Goal: Information Seeking & Learning: Learn about a topic

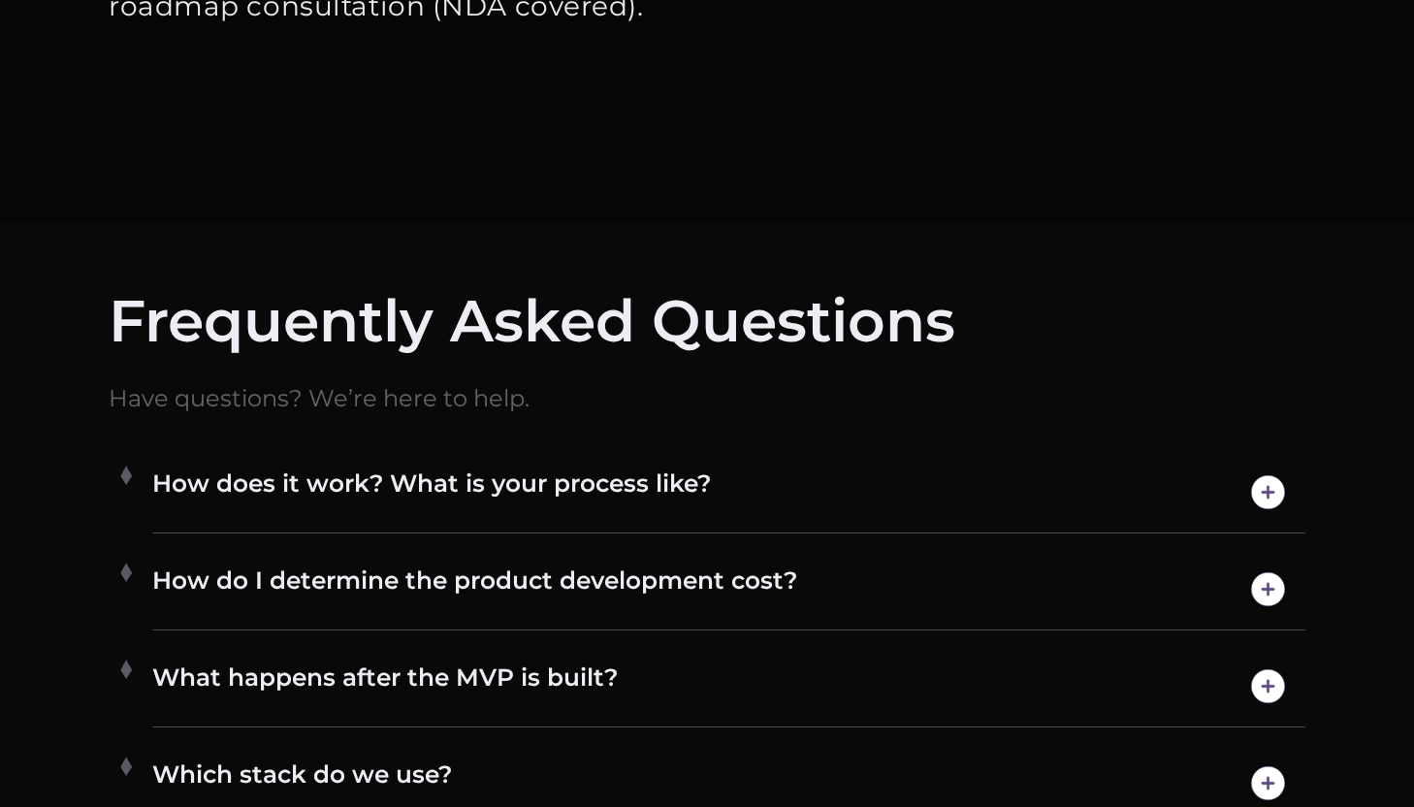
scroll to position [10070, 0]
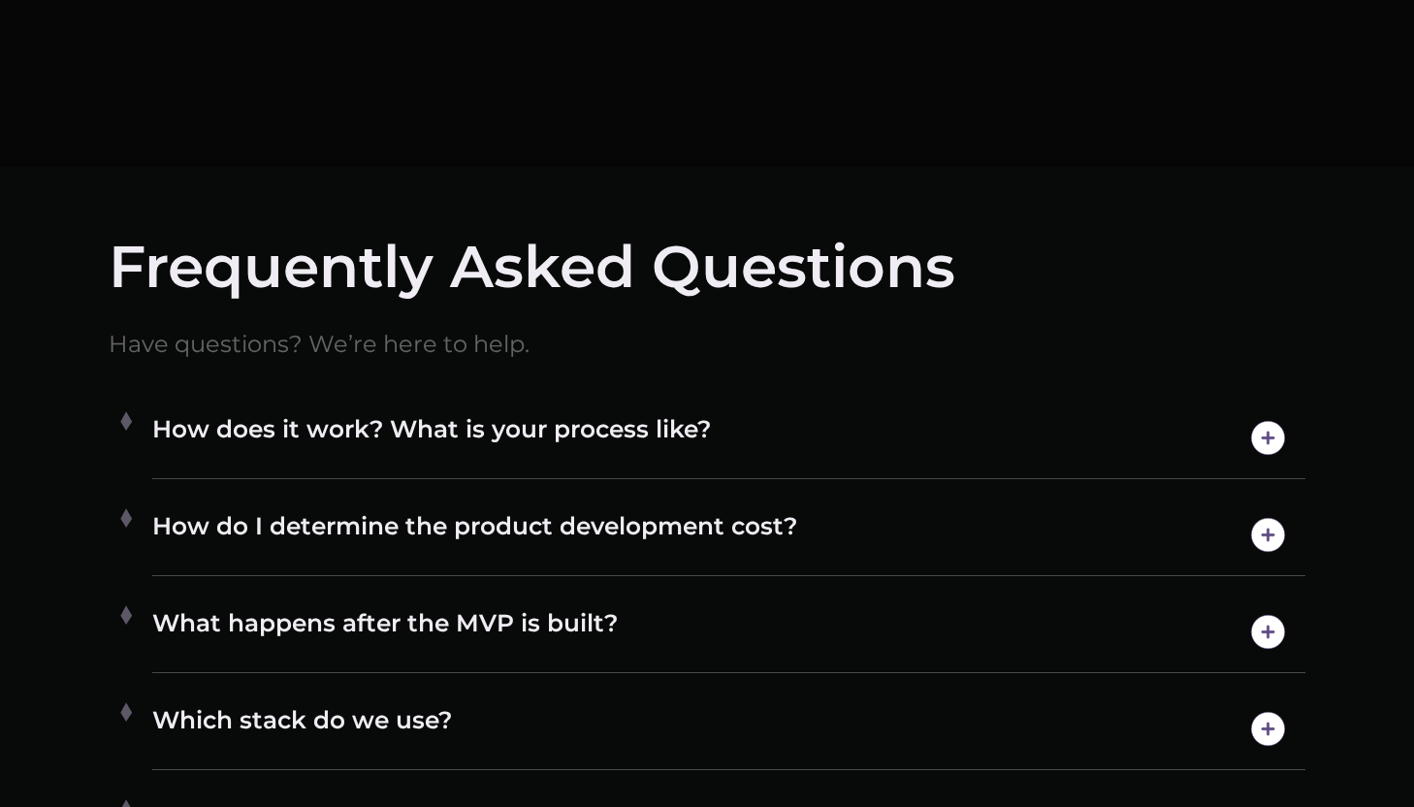
click at [864, 453] on h4 "How does it work? What is your process like?" at bounding box center [728, 437] width 1153 height 49
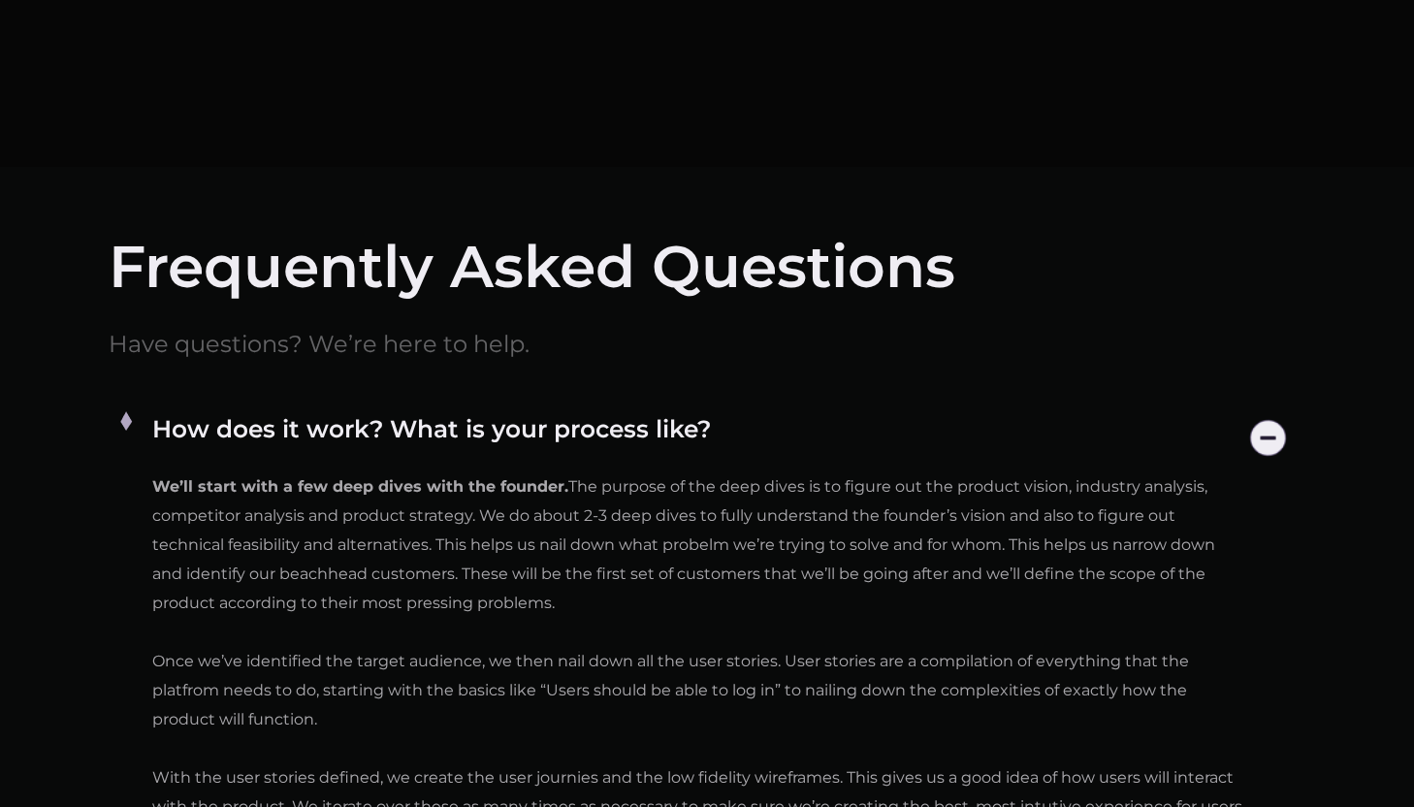
click at [864, 453] on h4 "How does it work? What is your process like?" at bounding box center [728, 437] width 1153 height 49
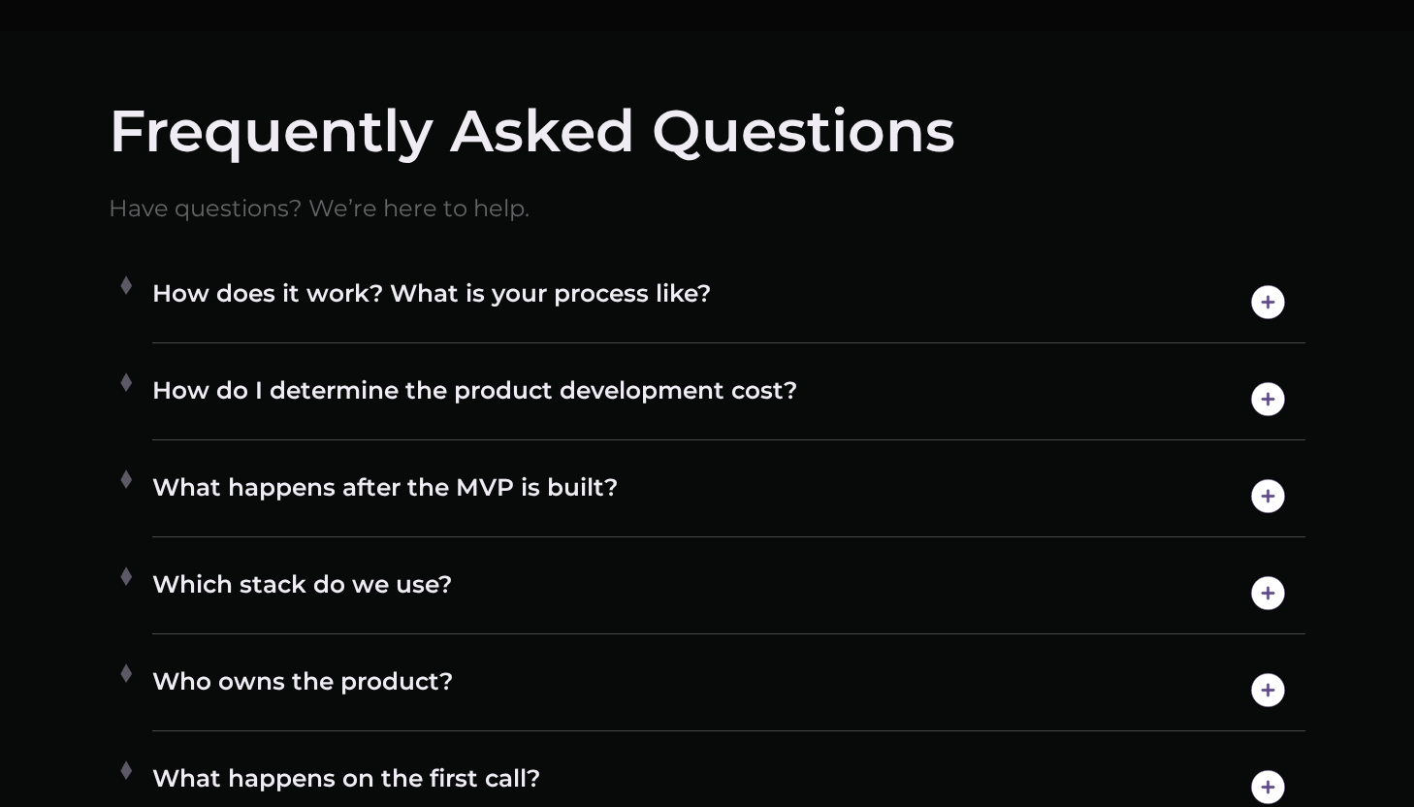
scroll to position [10235, 0]
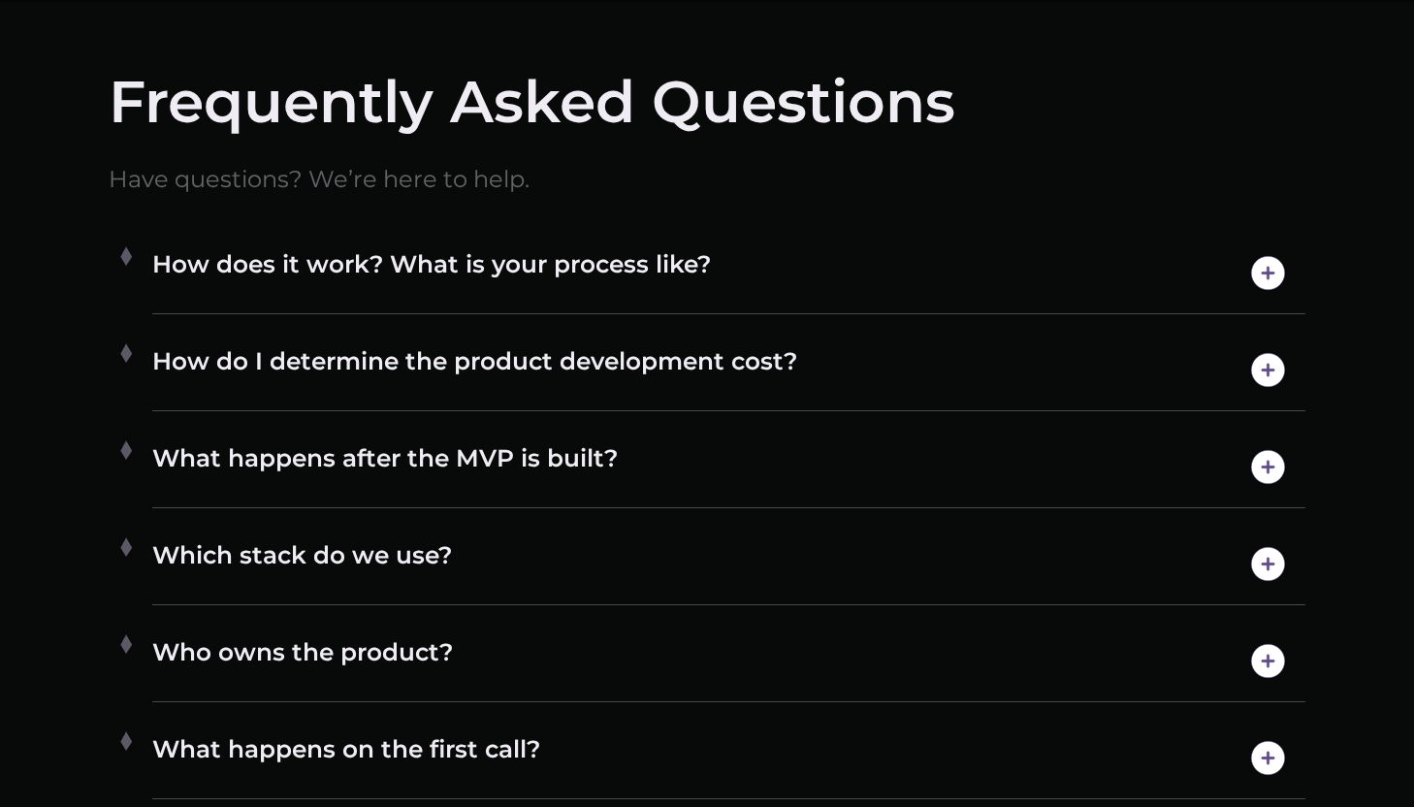
click at [1256, 271] on img at bounding box center [1267, 272] width 49 height 49
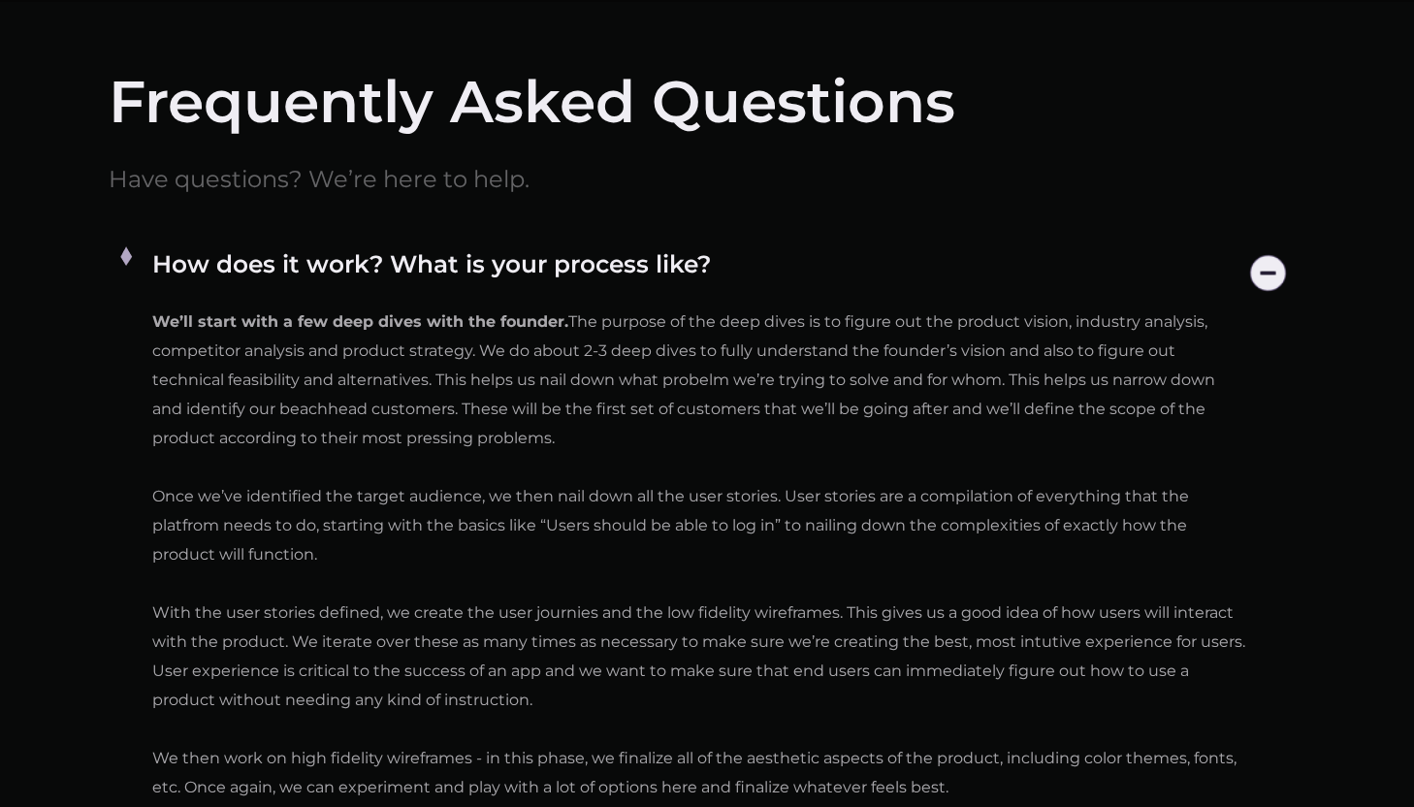
click at [1256, 271] on img at bounding box center [1267, 272] width 49 height 49
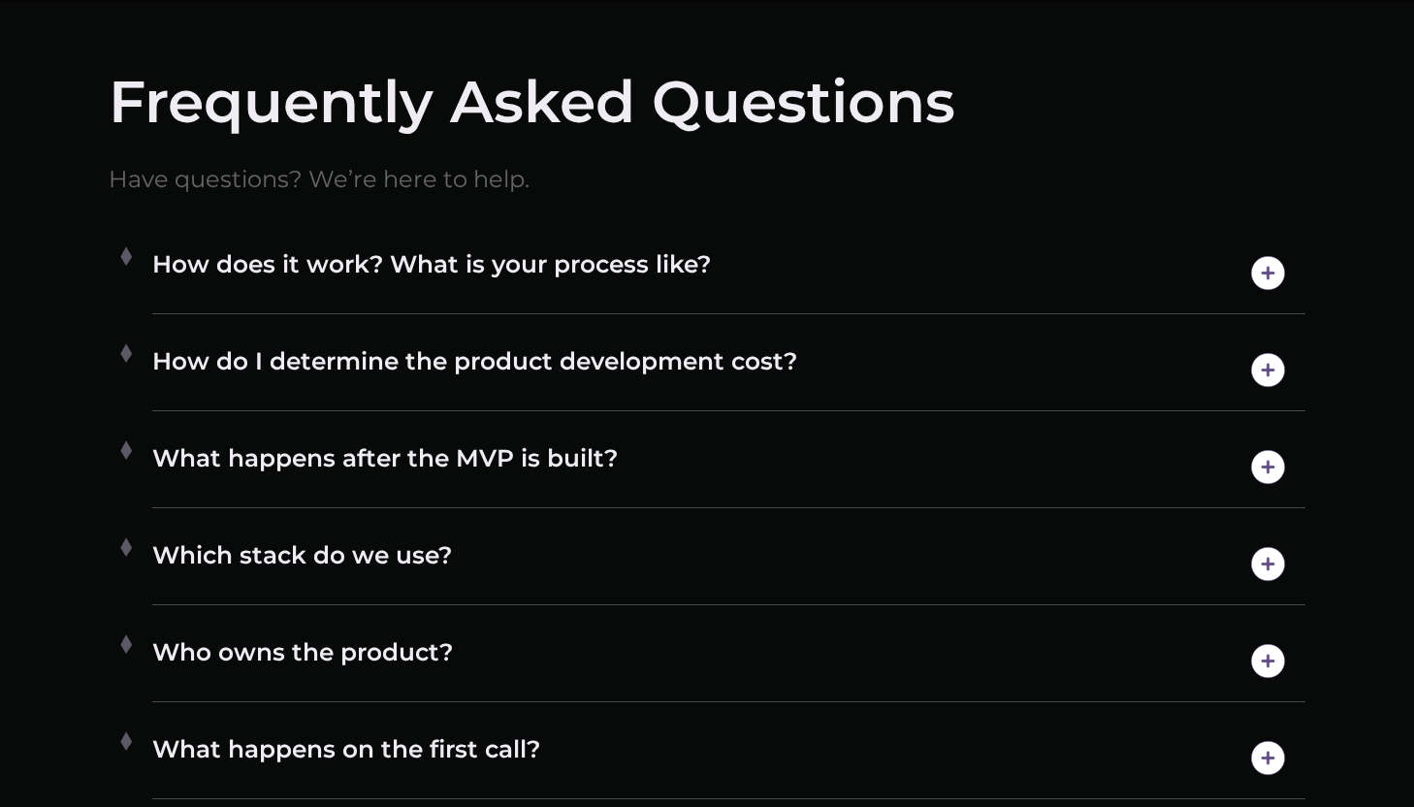
click at [1256, 271] on img at bounding box center [1267, 272] width 49 height 49
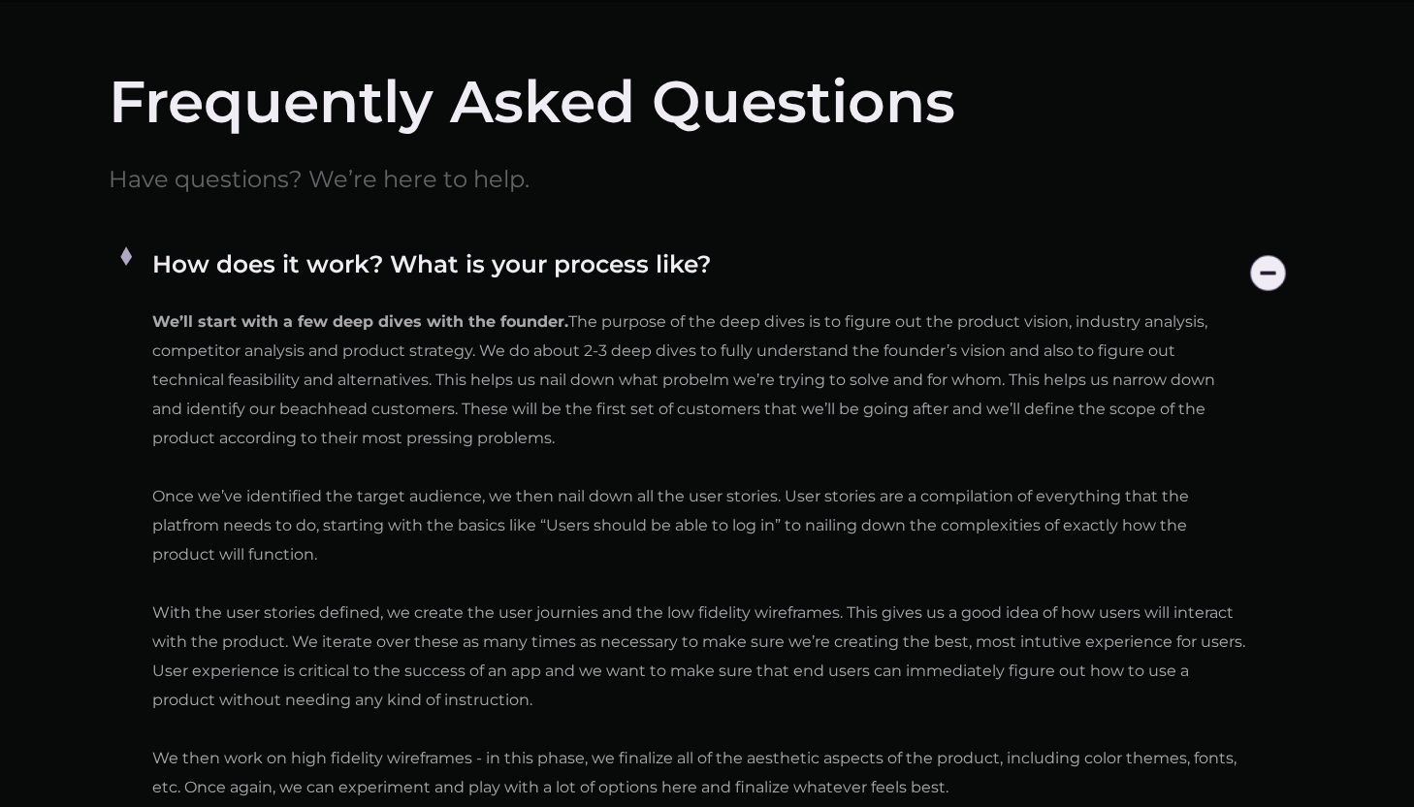
click at [1256, 271] on img at bounding box center [1267, 272] width 49 height 49
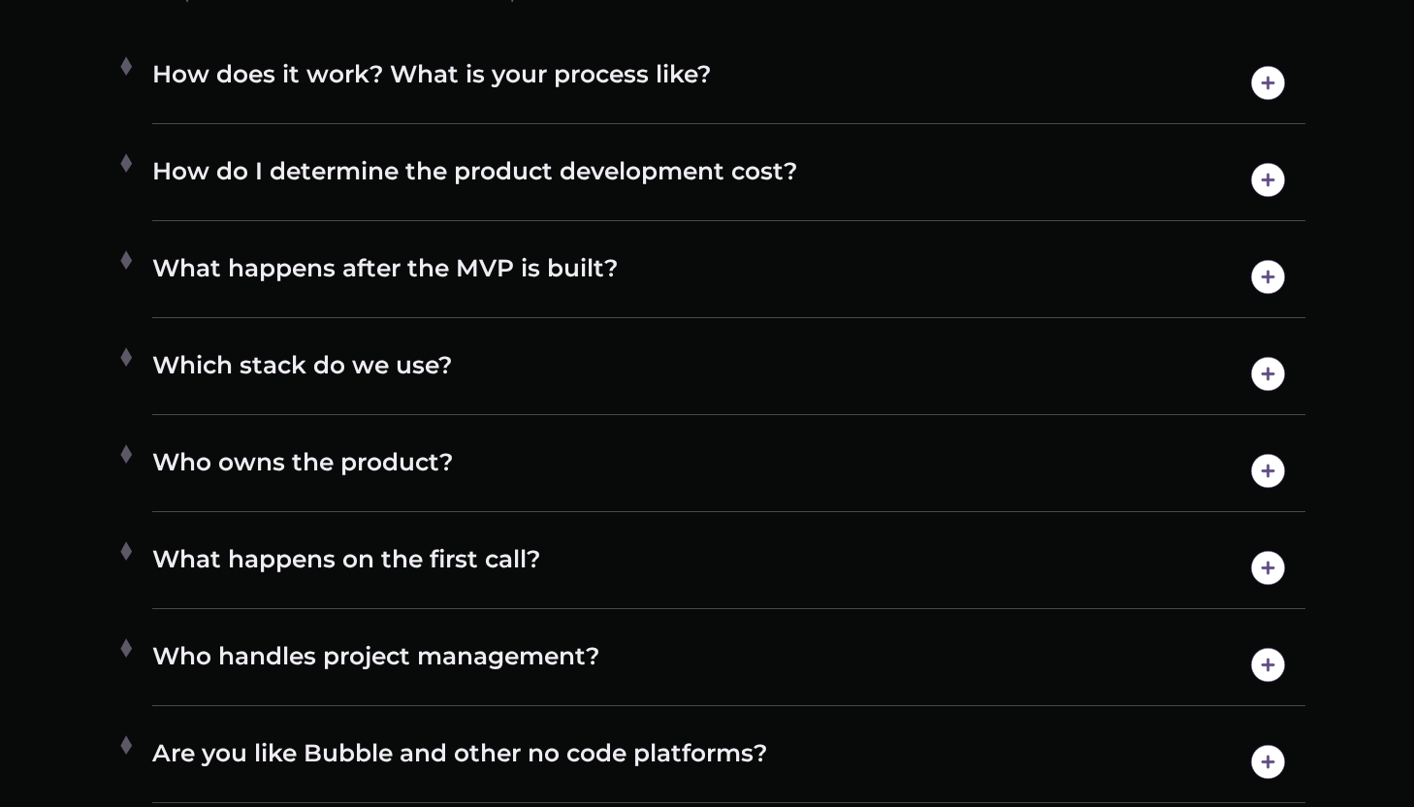
scroll to position [10442, 0]
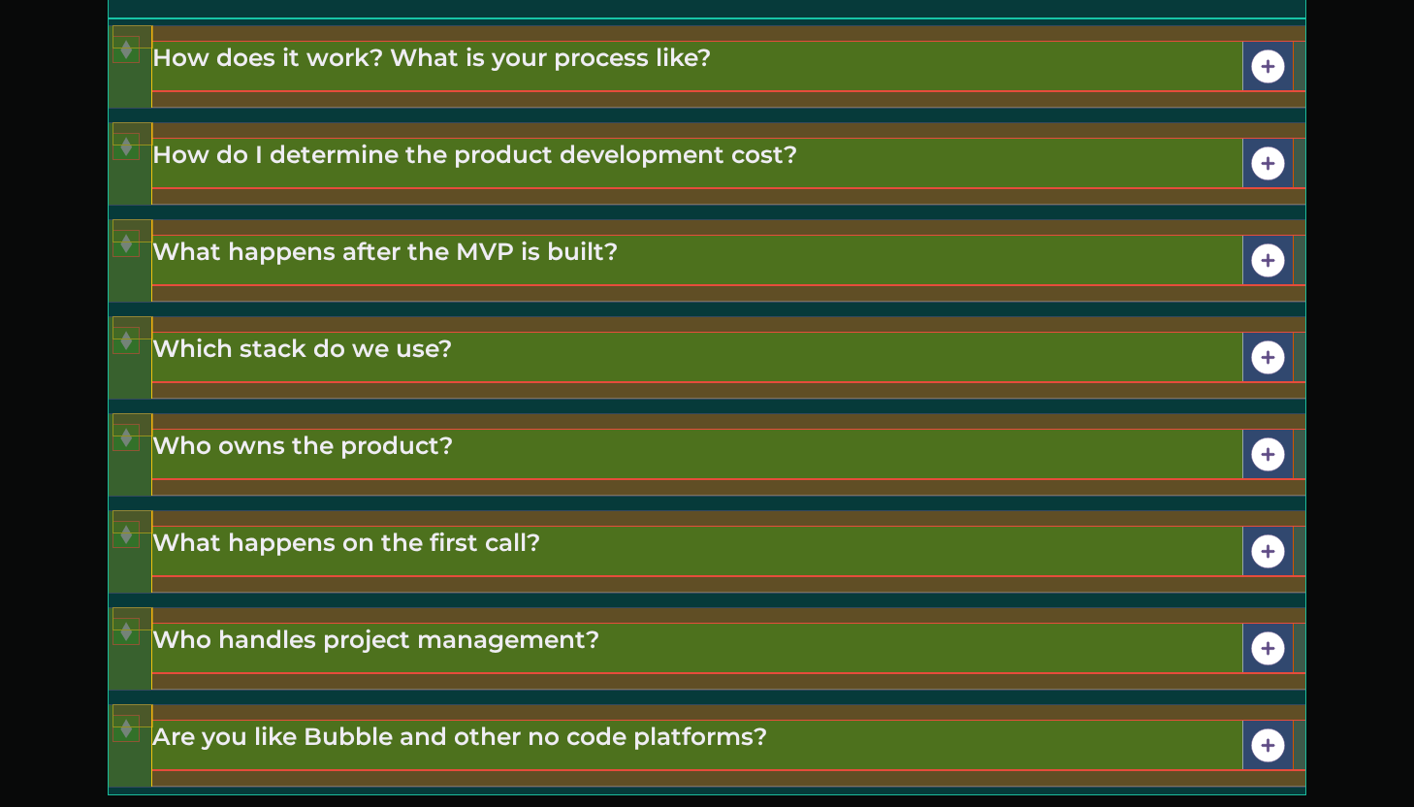
click at [1062, 71] on h4 "How does it work? What is your process like?" at bounding box center [728, 66] width 1153 height 49
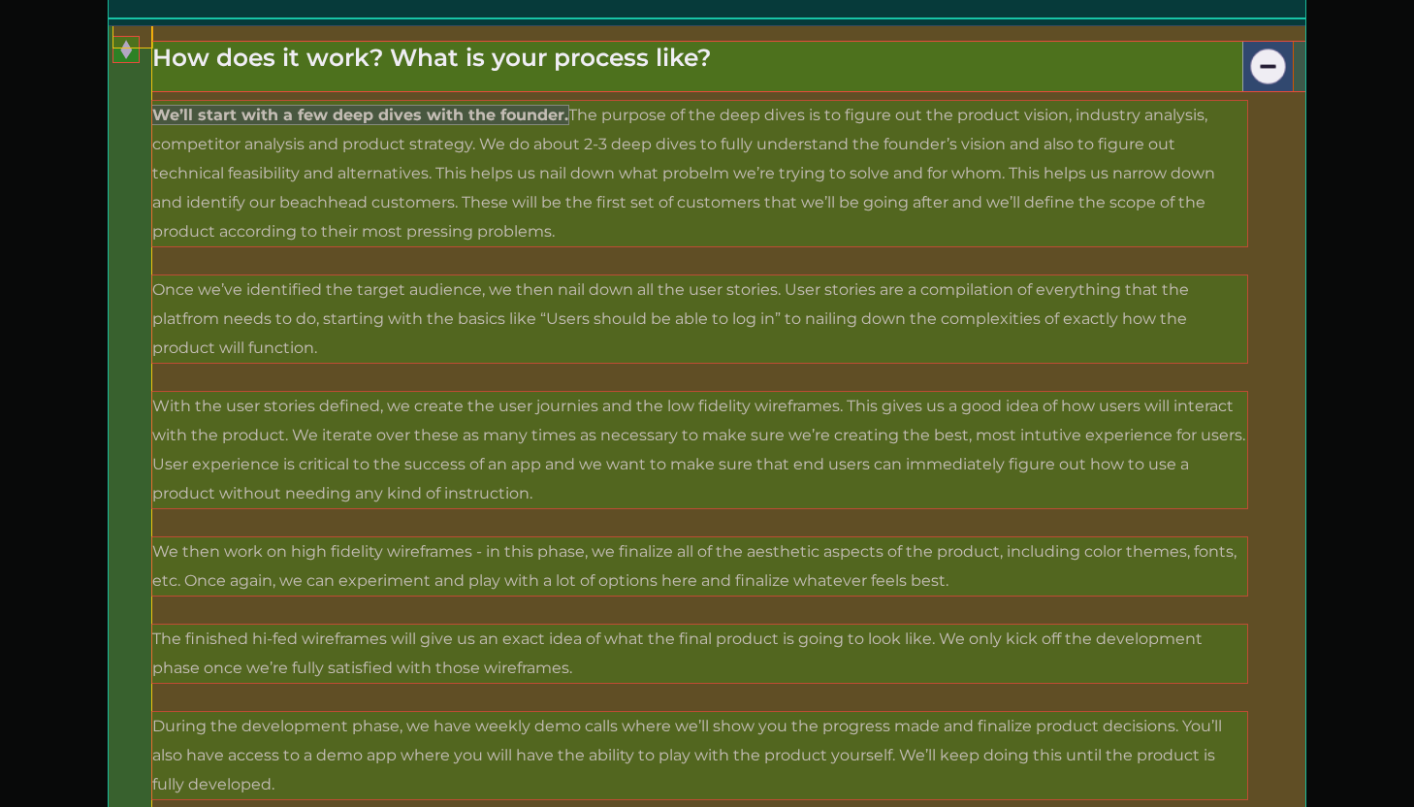
click at [1062, 71] on h4 "How does it work? What is your process like?" at bounding box center [728, 66] width 1153 height 49
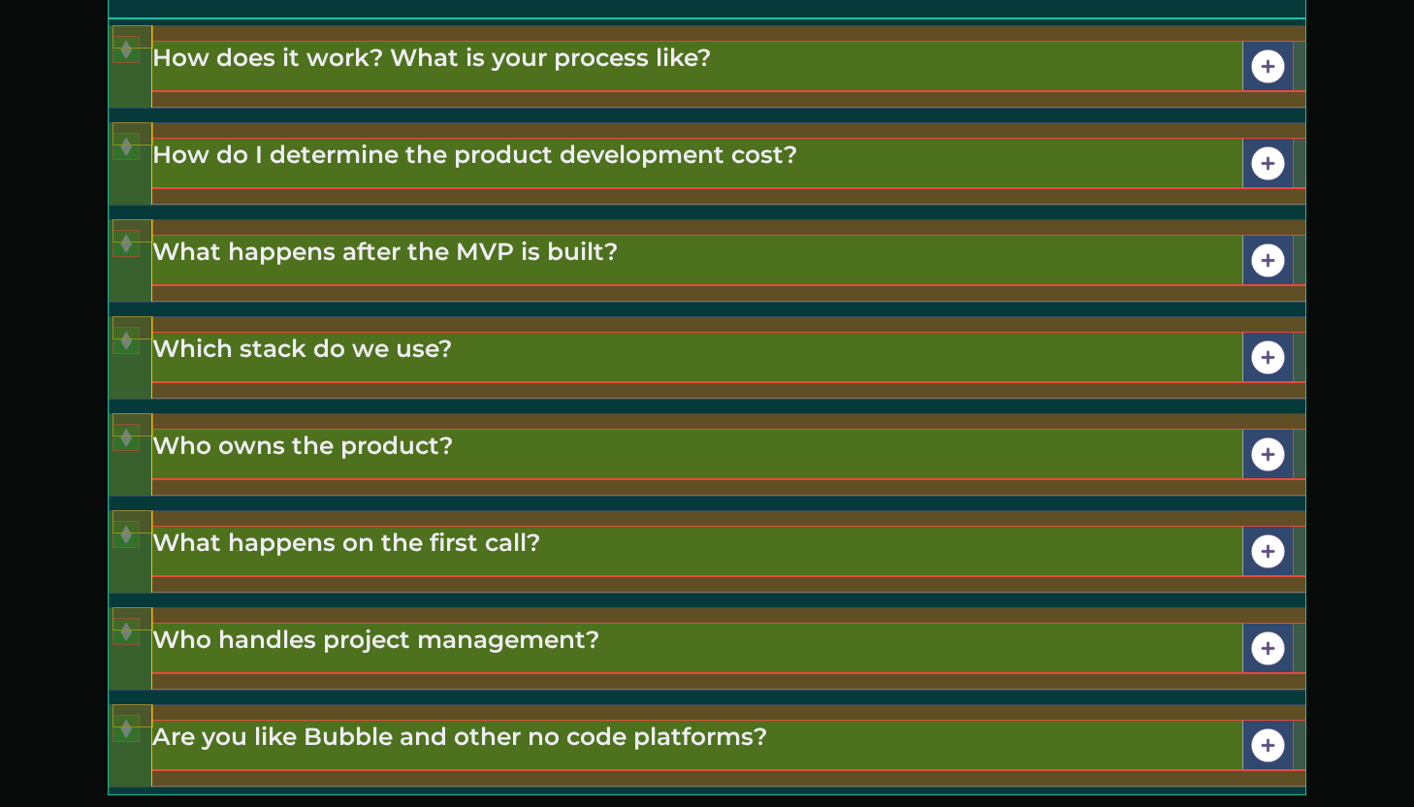
click at [1062, 71] on h4 "How does it work? What is your process like?" at bounding box center [728, 66] width 1153 height 49
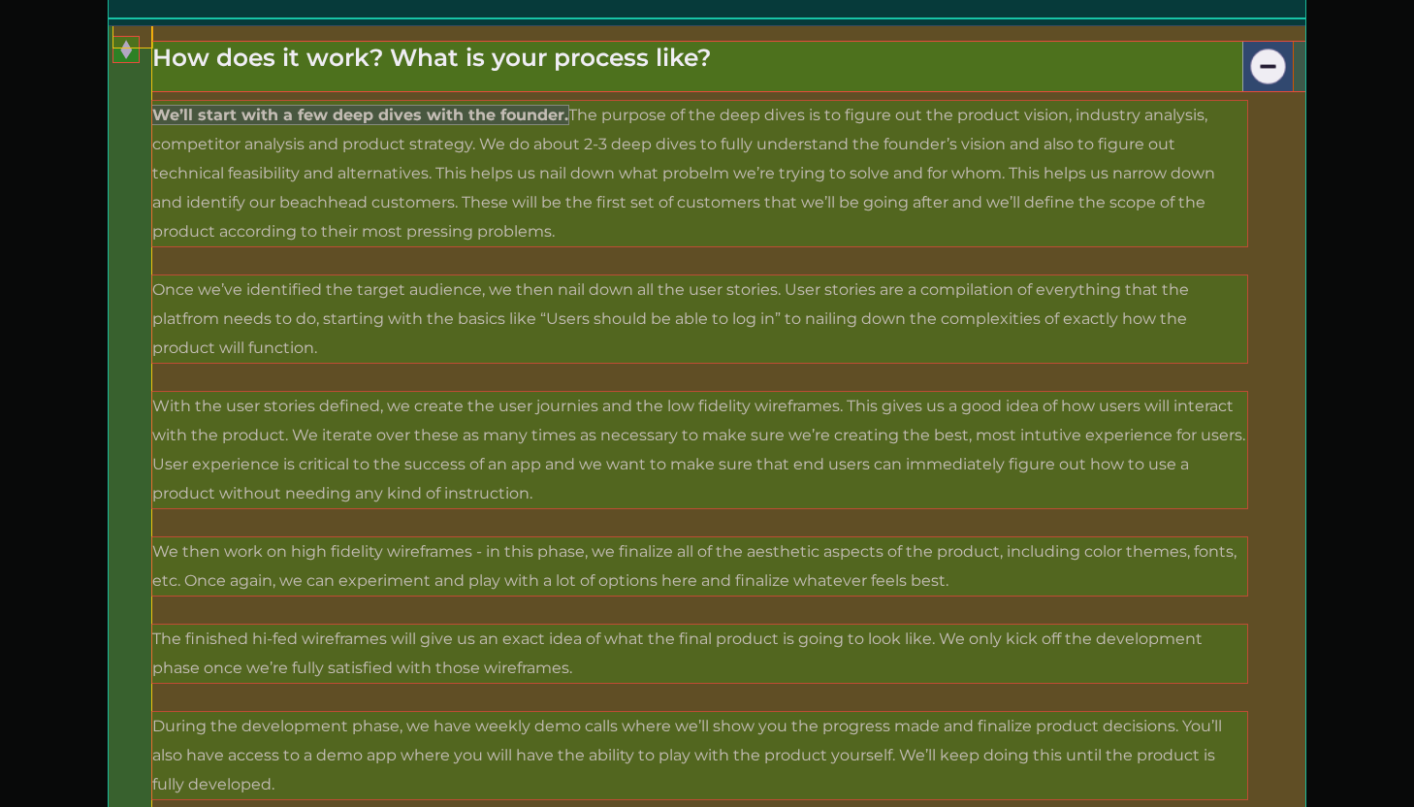
click at [1062, 71] on h4 "How does it work? What is your process like?" at bounding box center [728, 66] width 1153 height 49
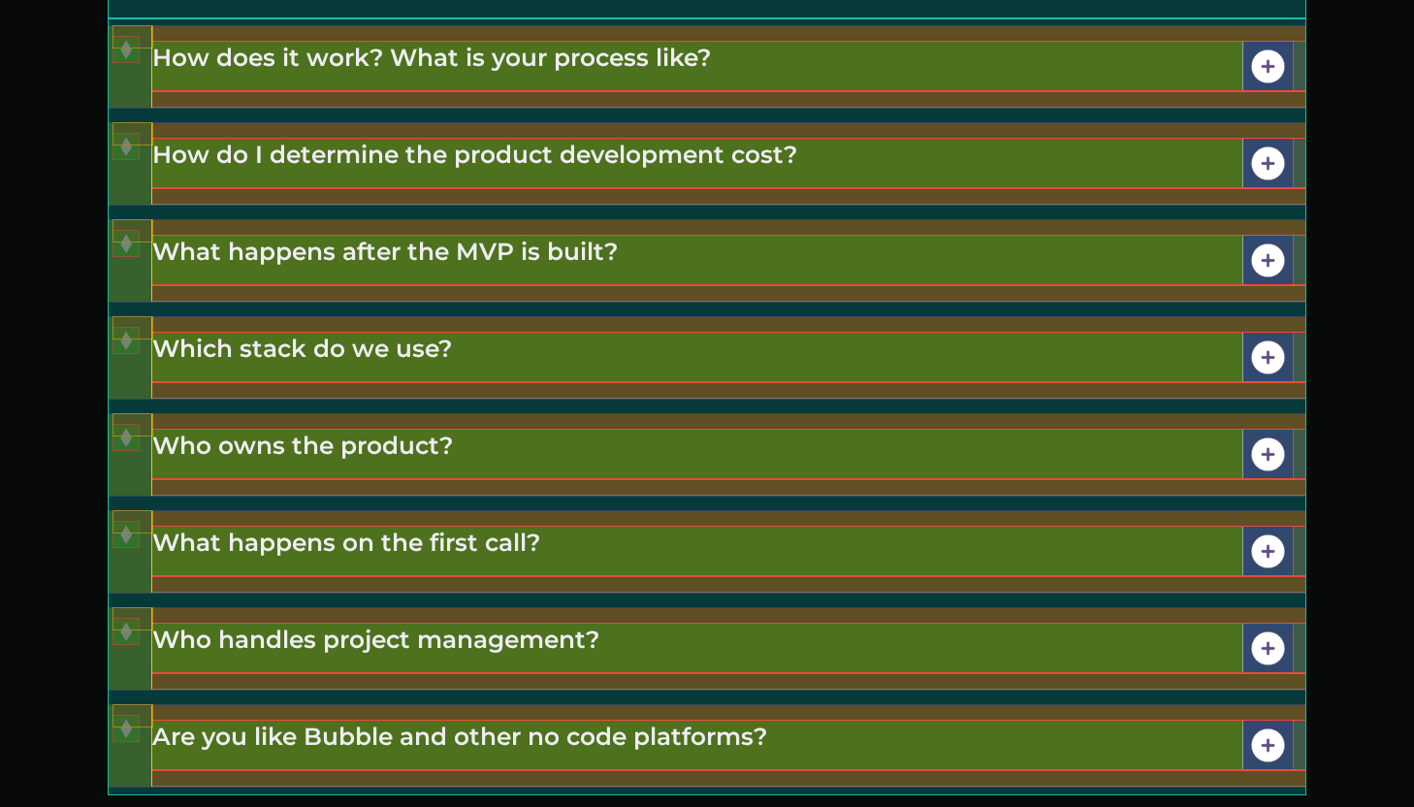
click at [1062, 71] on h4 "How does it work? What is your process like?" at bounding box center [728, 66] width 1153 height 49
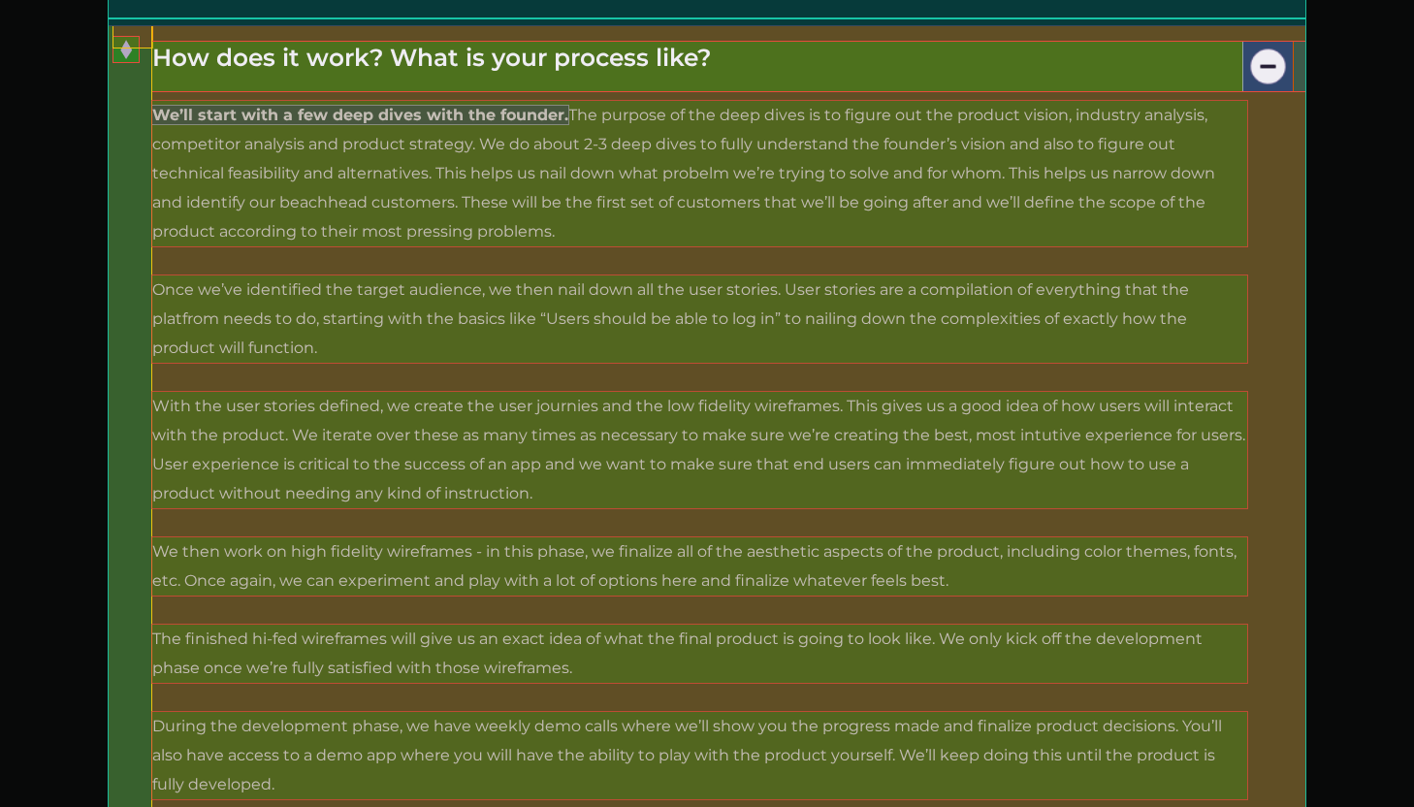
click at [1062, 71] on h4 "How does it work? What is your process like?" at bounding box center [728, 66] width 1153 height 49
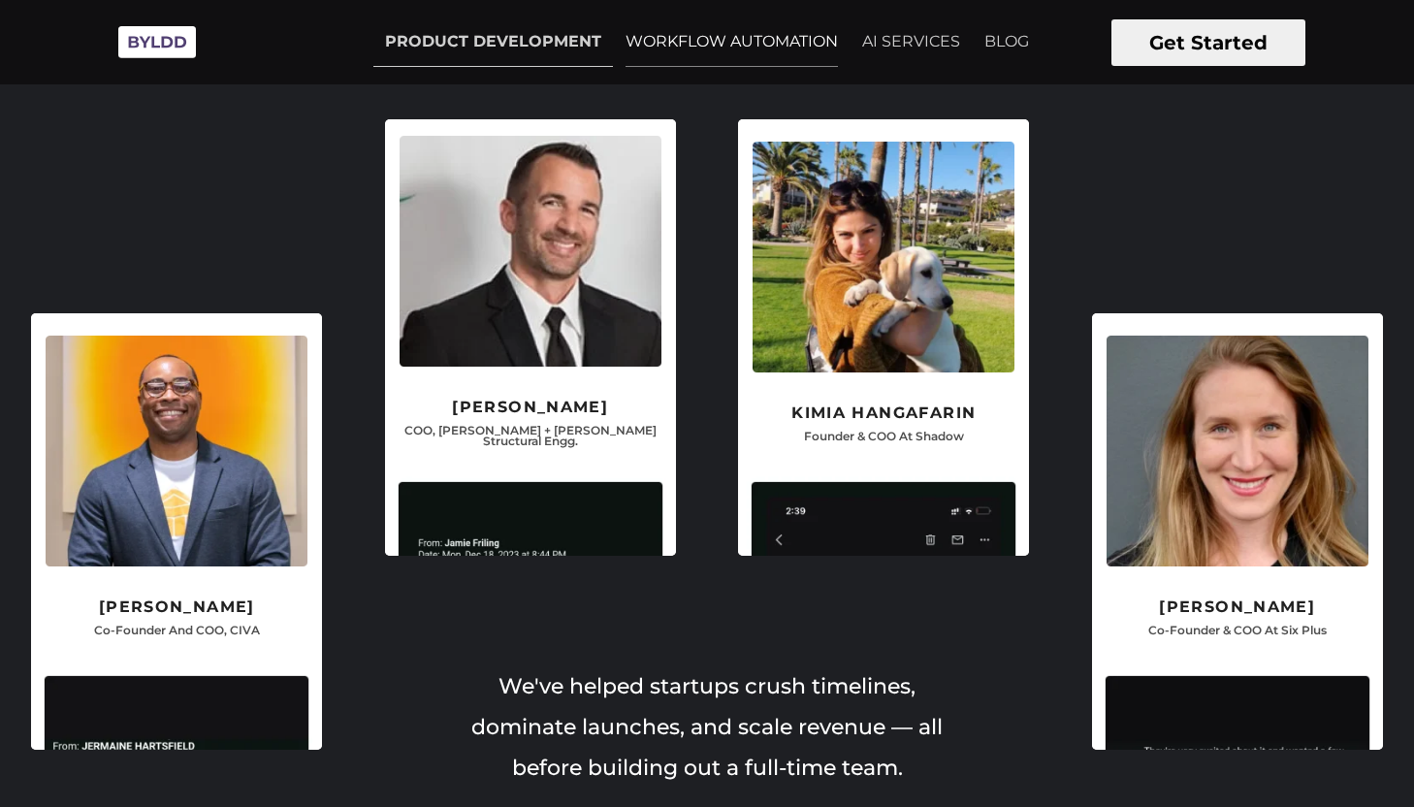
scroll to position [4303, 0]
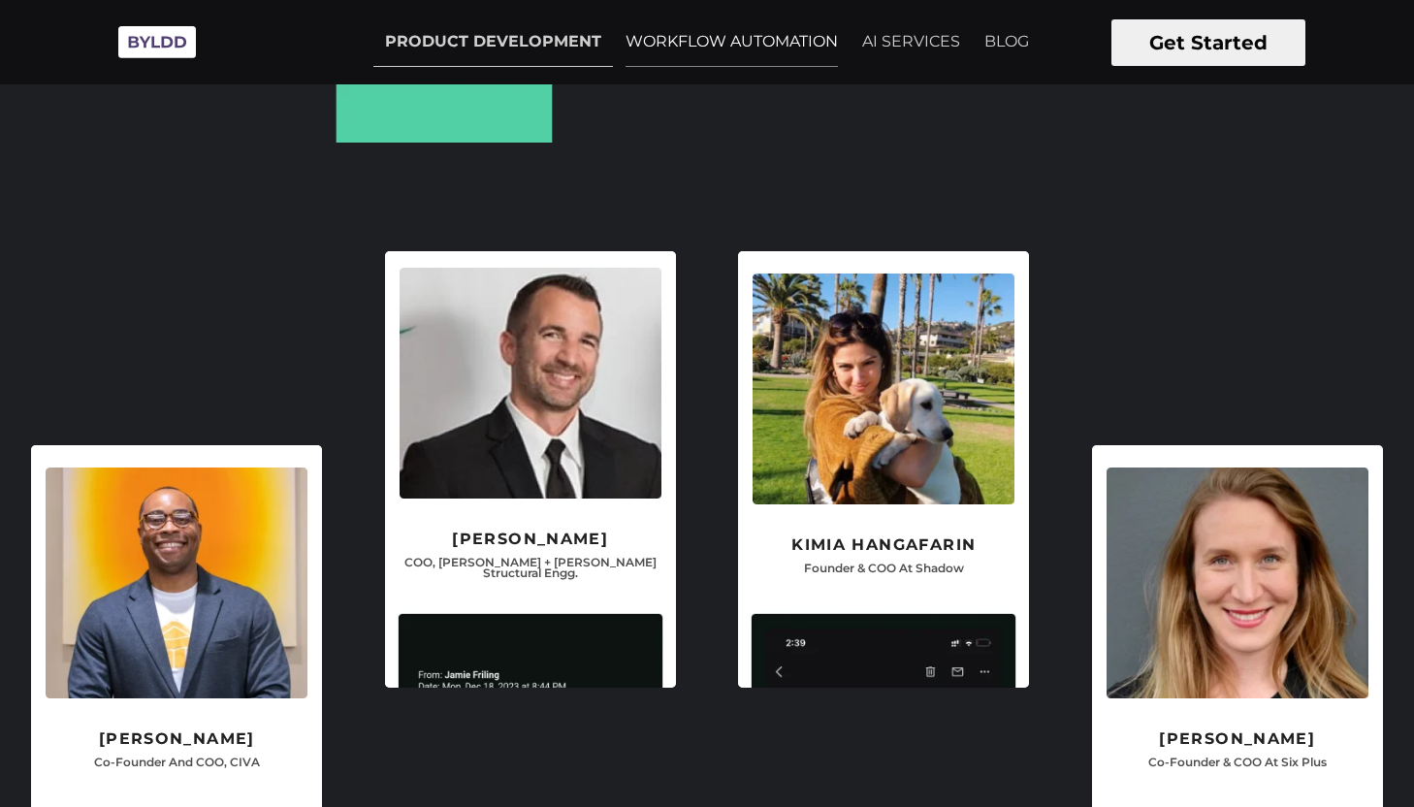
click at [699, 38] on link "WORKFLOW AUTOMATION" at bounding box center [732, 41] width 236 height 48
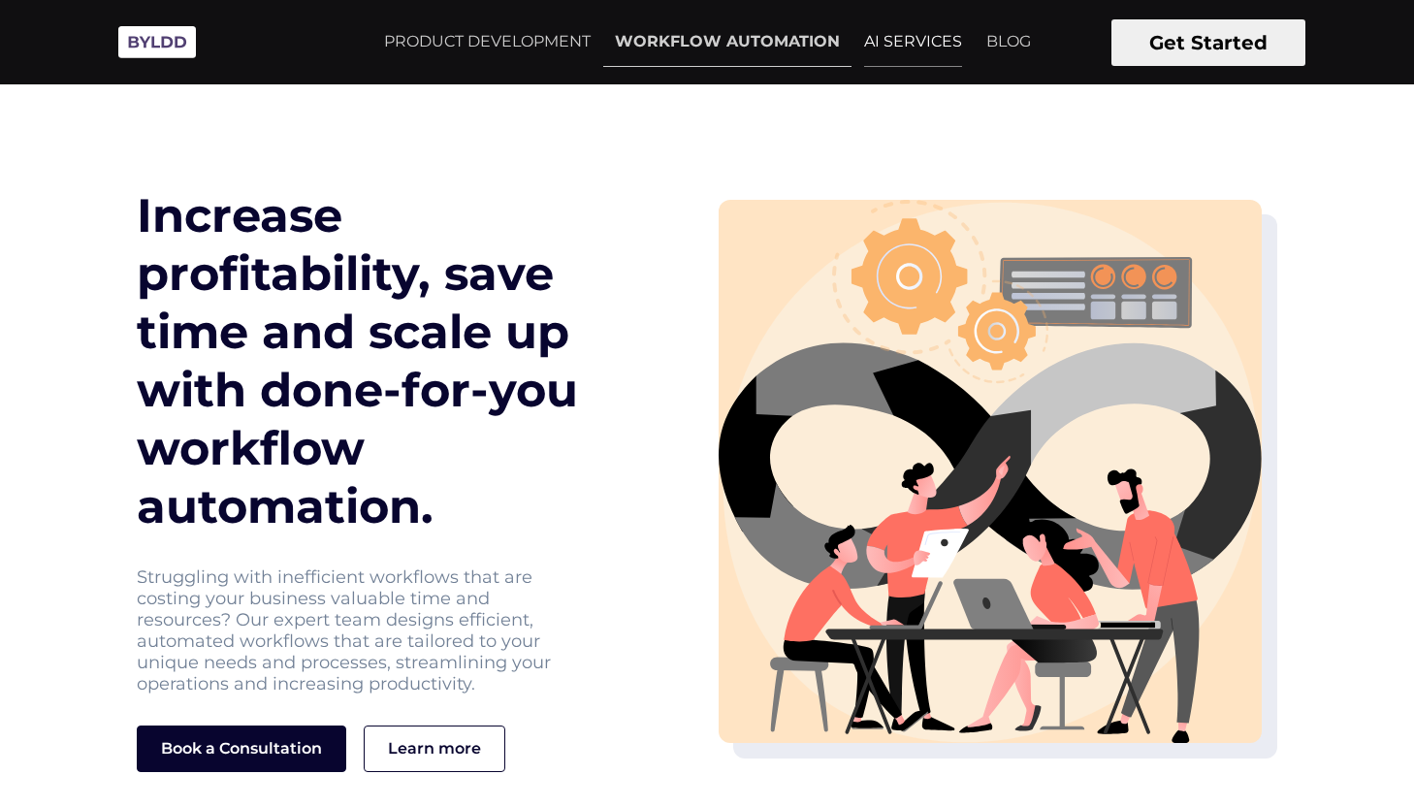
click at [916, 42] on link "AI SERVICES" at bounding box center [913, 41] width 121 height 48
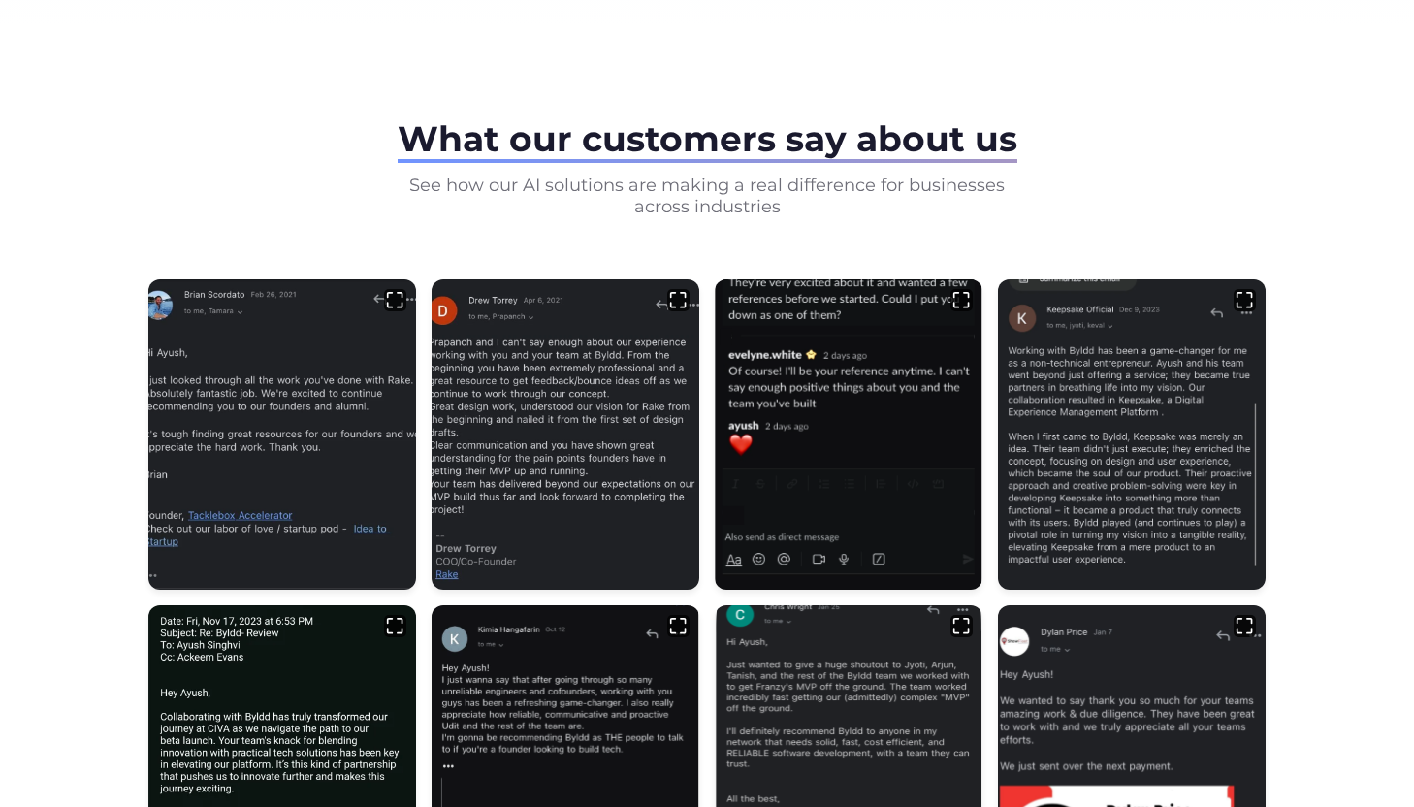
scroll to position [698, 0]
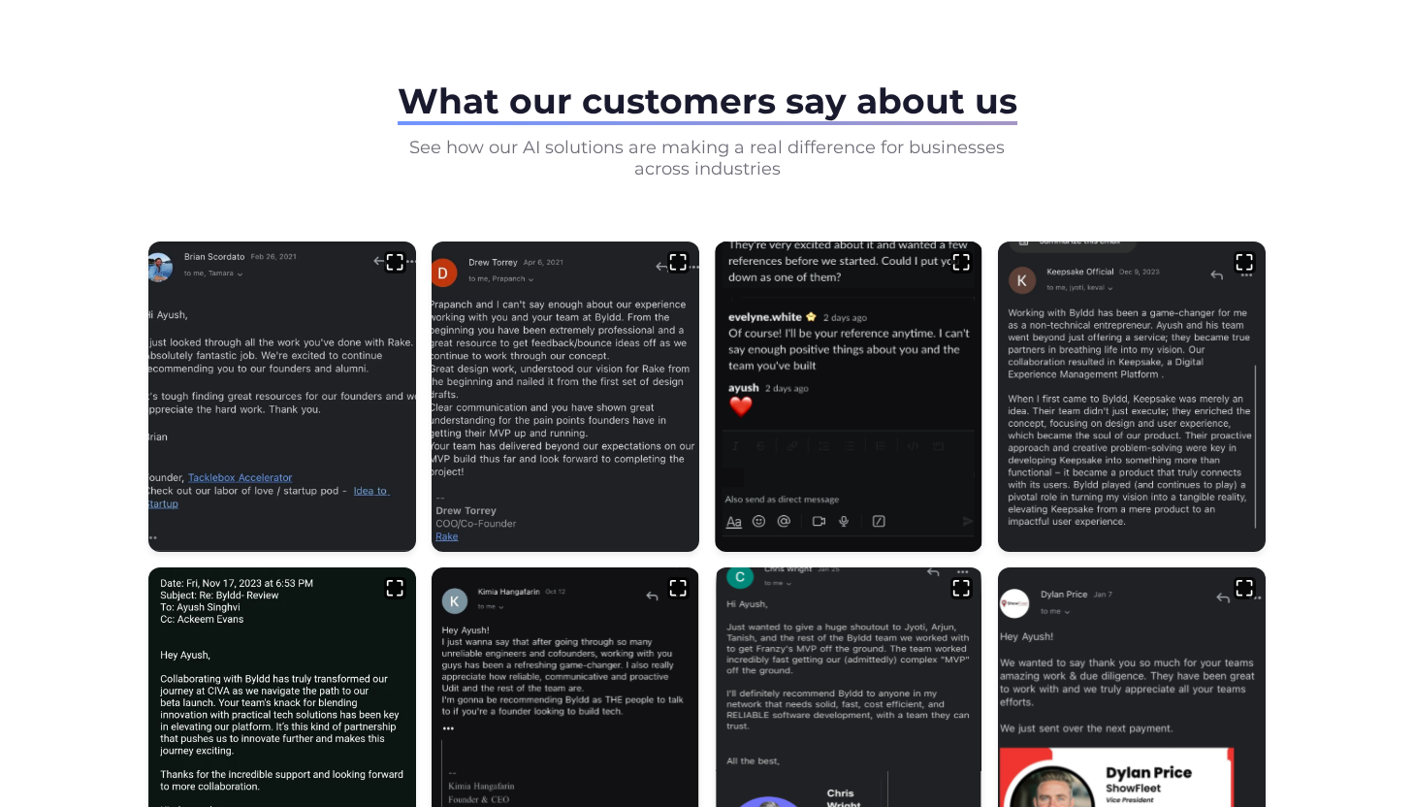
click at [704, 364] on div "[PERSON_NAME] Tacklebox Accelerator [PERSON_NAME] Rake [PERSON_NAME] Six Plus […" at bounding box center [706, 559] width 1117 height 636
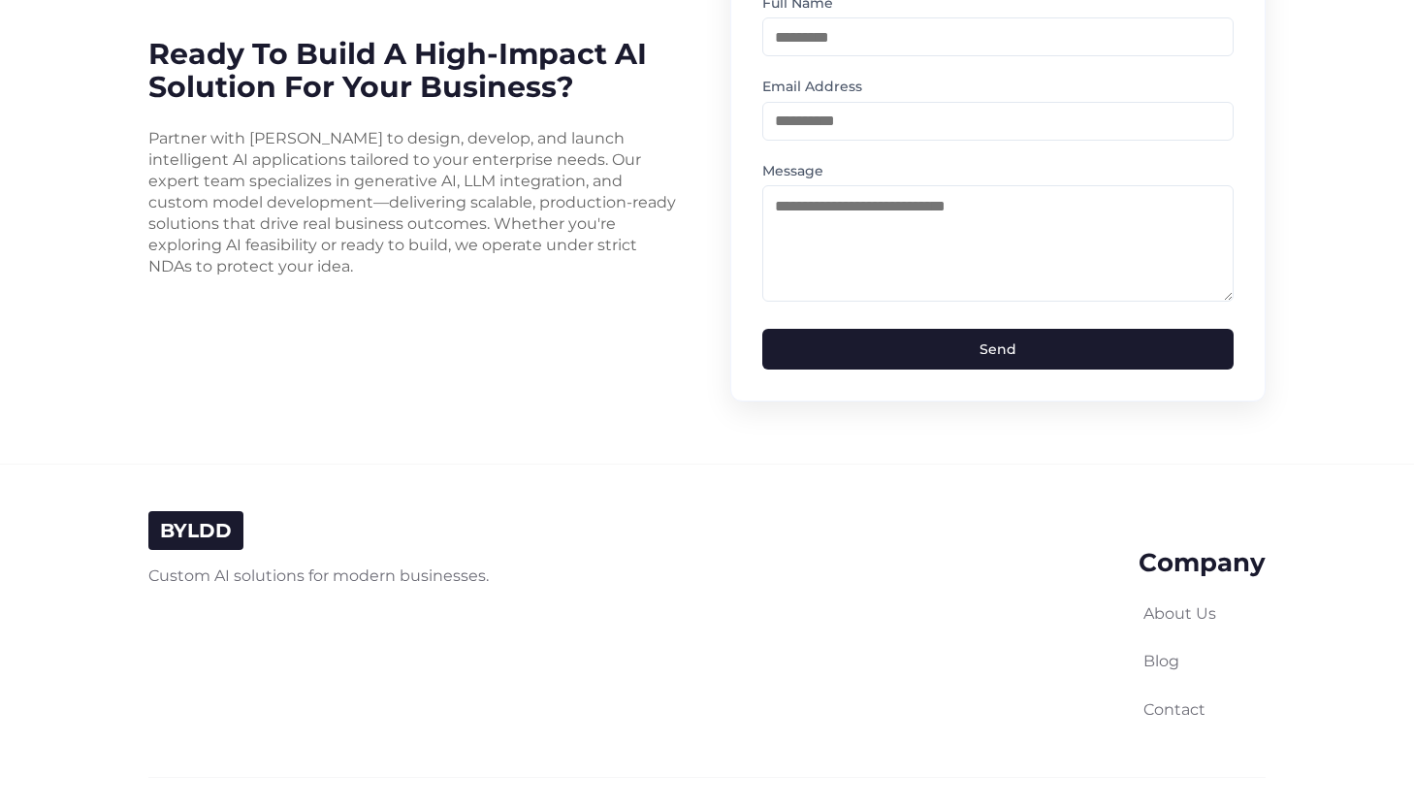
scroll to position [4920, 0]
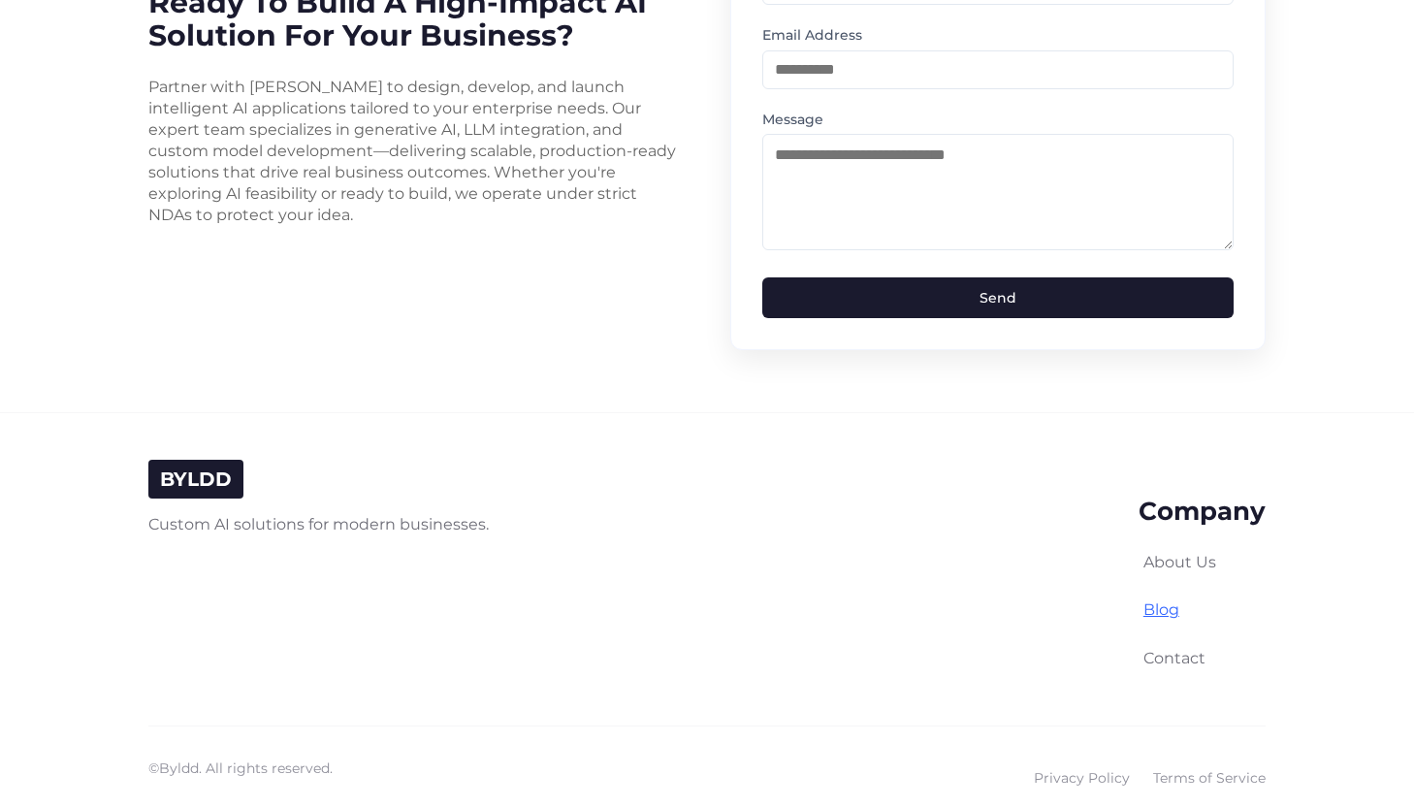
click at [1150, 600] on link "Blog" at bounding box center [1161, 609] width 36 height 18
click at [1078, 767] on link "Privacy Policy" at bounding box center [1082, 777] width 96 height 21
click at [1208, 767] on link "Terms of Service" at bounding box center [1209, 777] width 113 height 21
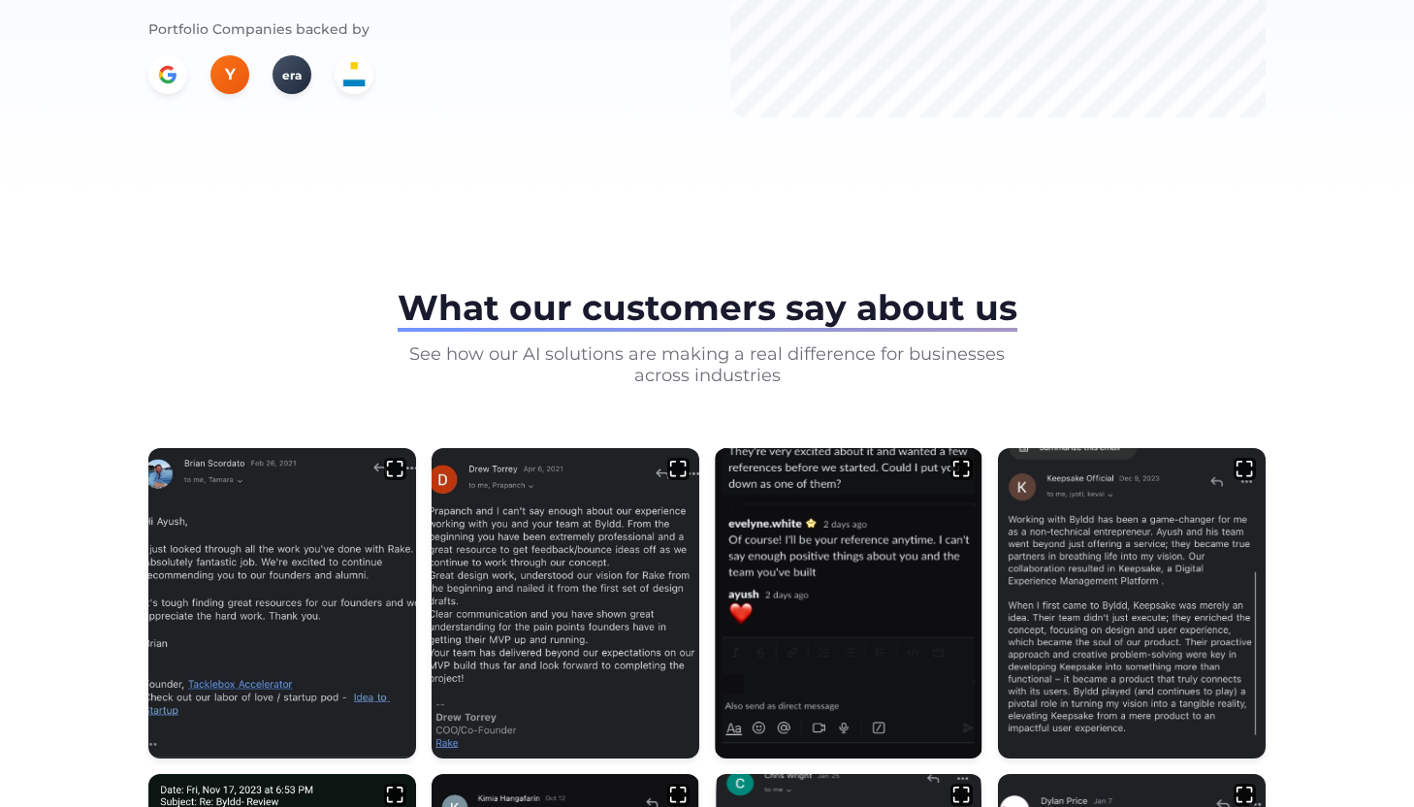
scroll to position [0, 0]
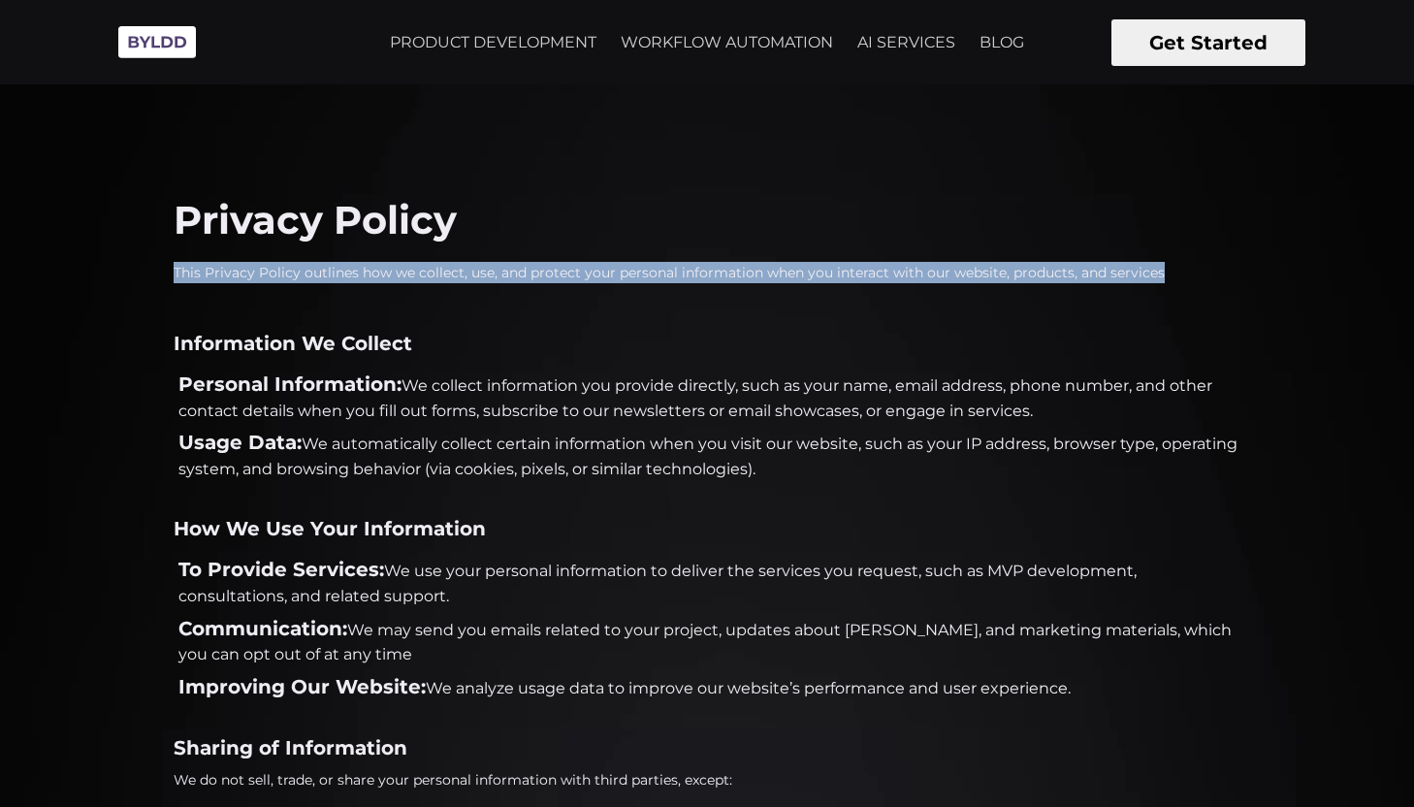
drag, startPoint x: 165, startPoint y: 272, endPoint x: 353, endPoint y: 304, distance: 190.9
click at [353, 304] on div "Privacy Policy This Privacy Policy outlines how we collect, use, and protect yo…" at bounding box center [707, 791] width 1414 height 1489
click at [347, 302] on div "Privacy Policy This Privacy Policy outlines how we collect, use, and protect yo…" at bounding box center [707, 791] width 1067 height 1396
